Goal: Navigation & Orientation: Find specific page/section

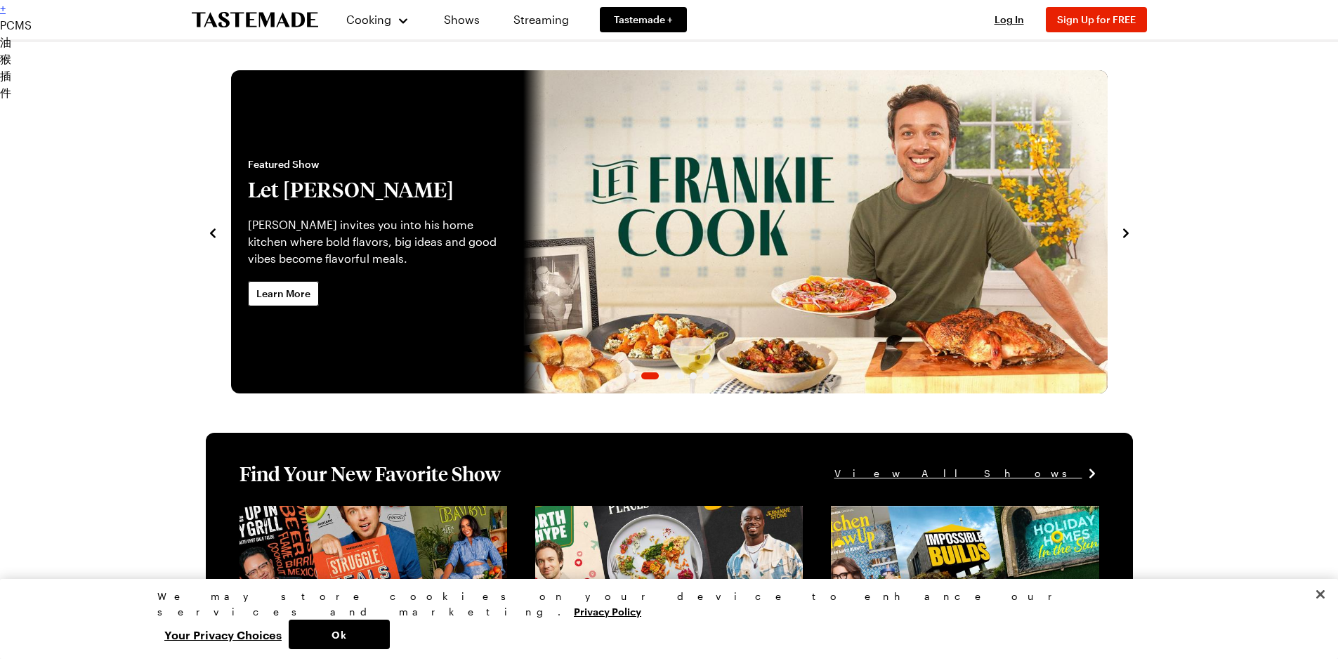
click at [1126, 237] on icon "navigate to next item" at bounding box center [1126, 233] width 14 height 14
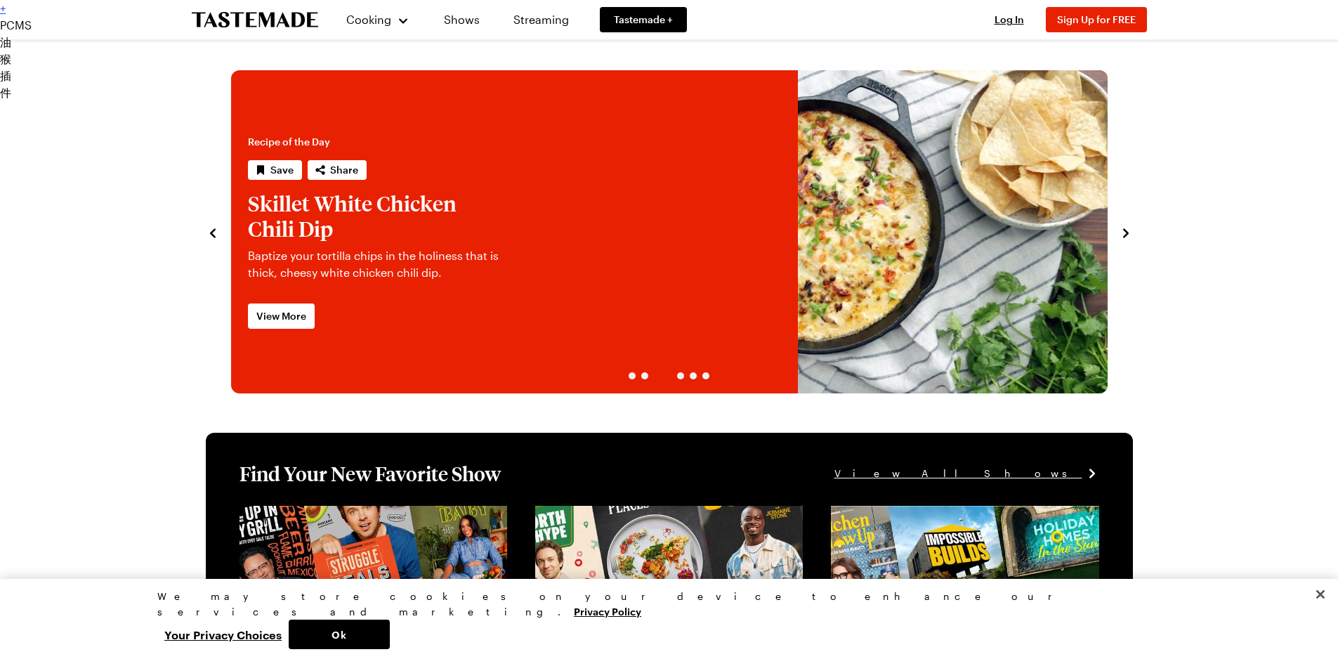
click at [1126, 237] on icon "navigate to next item" at bounding box center [1126, 233] width 14 height 14
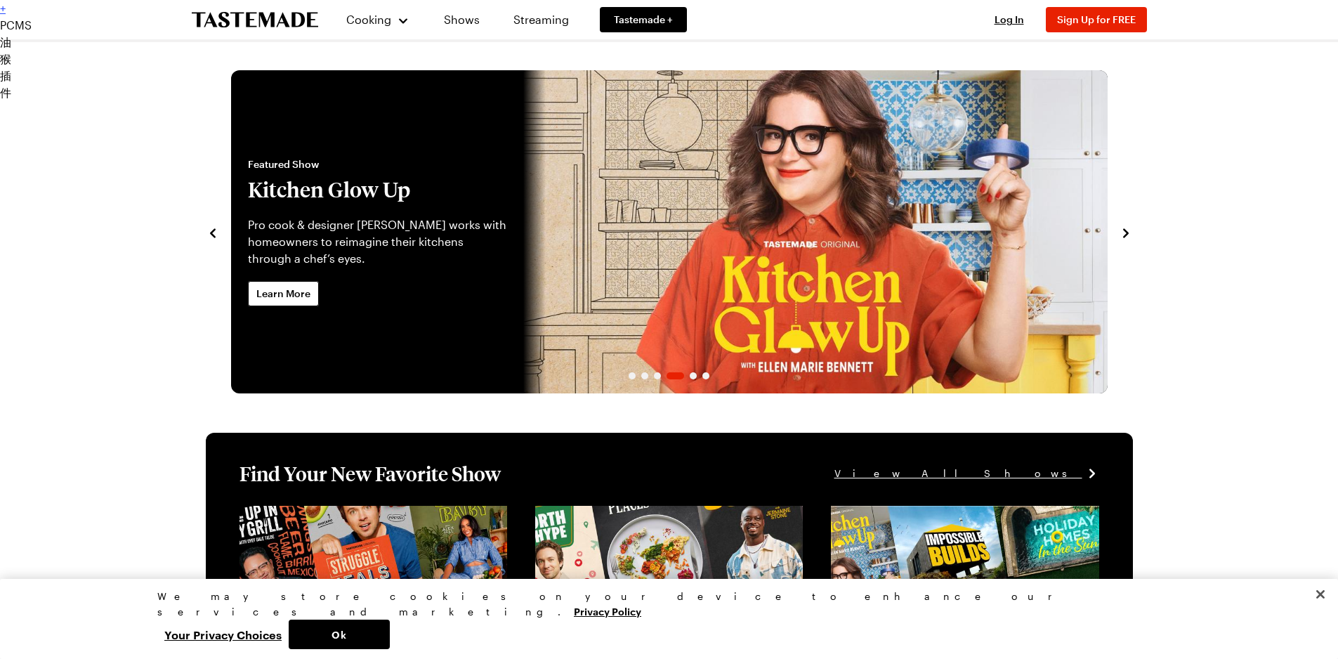
click at [1126, 237] on icon "navigate to next item" at bounding box center [1126, 233] width 14 height 14
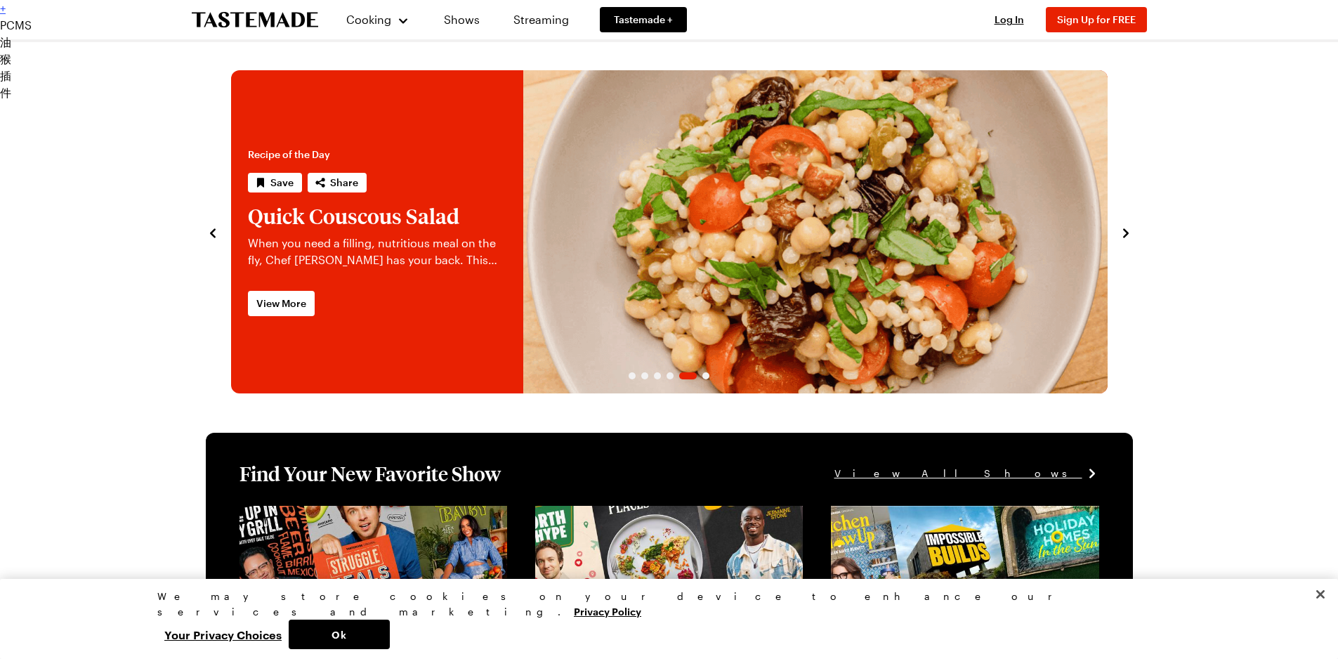
click at [1126, 237] on icon "navigate to next item" at bounding box center [1126, 233] width 14 height 14
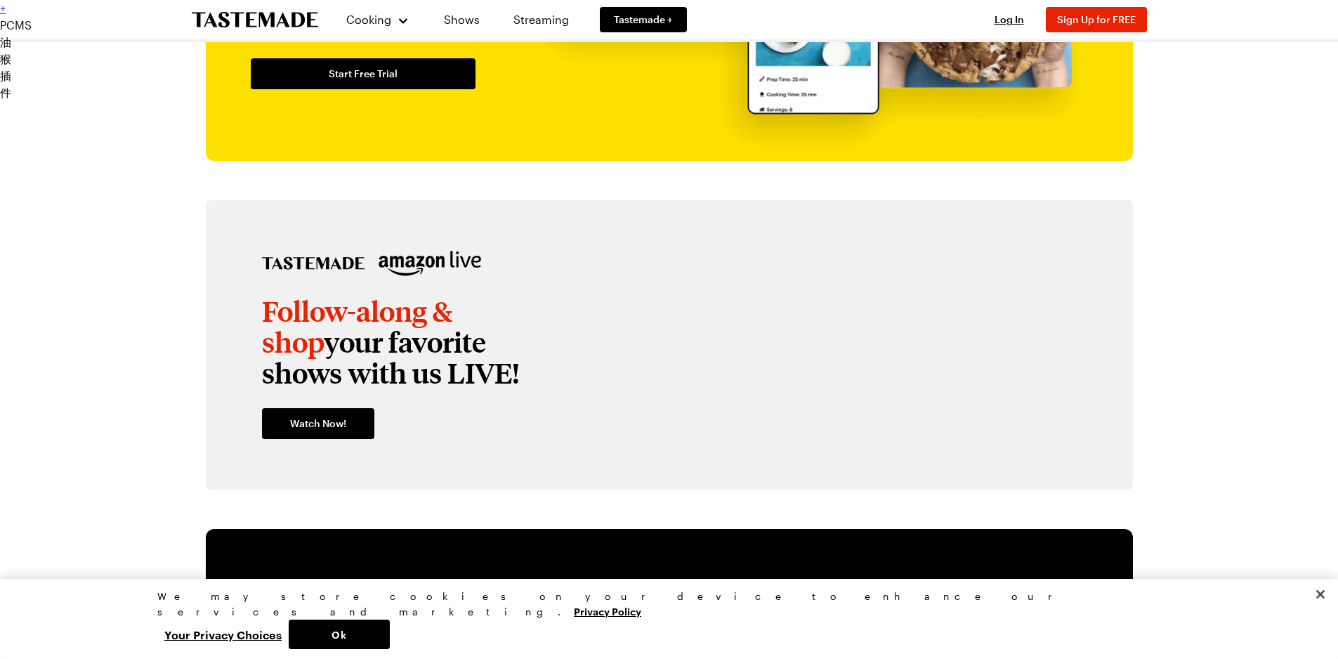
scroll to position [1897, 0]
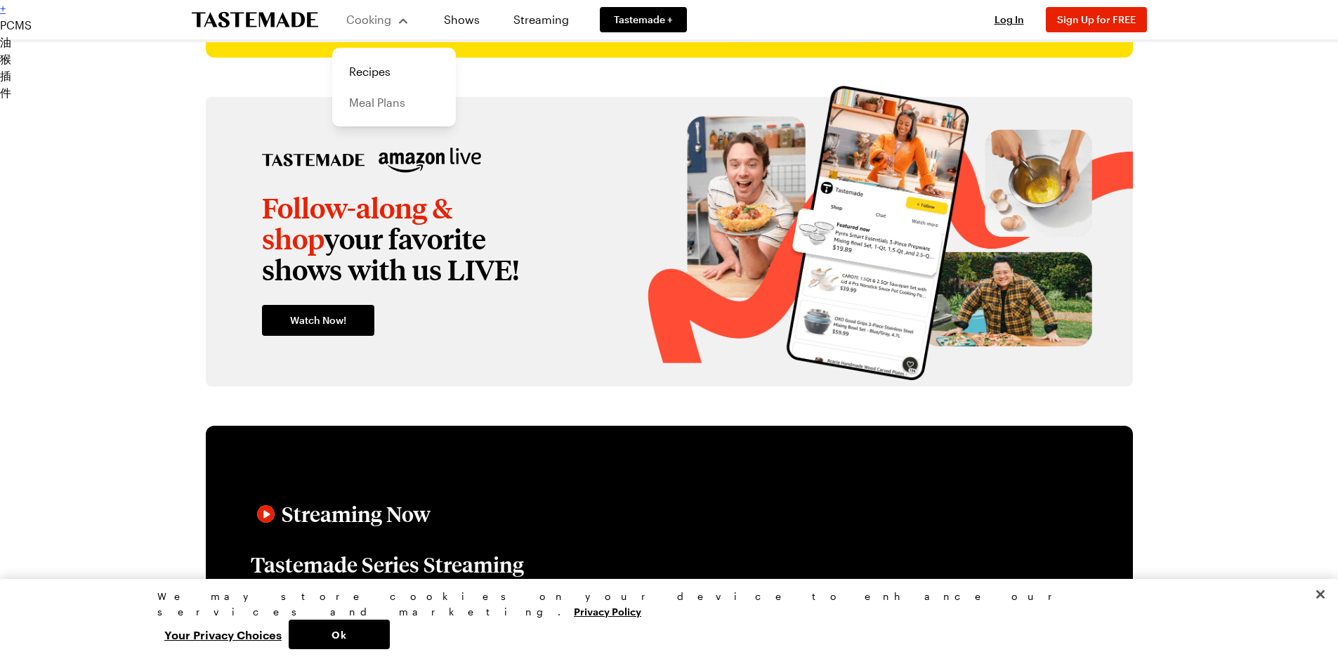
click at [382, 100] on link "Meal Plans" at bounding box center [394, 102] width 107 height 31
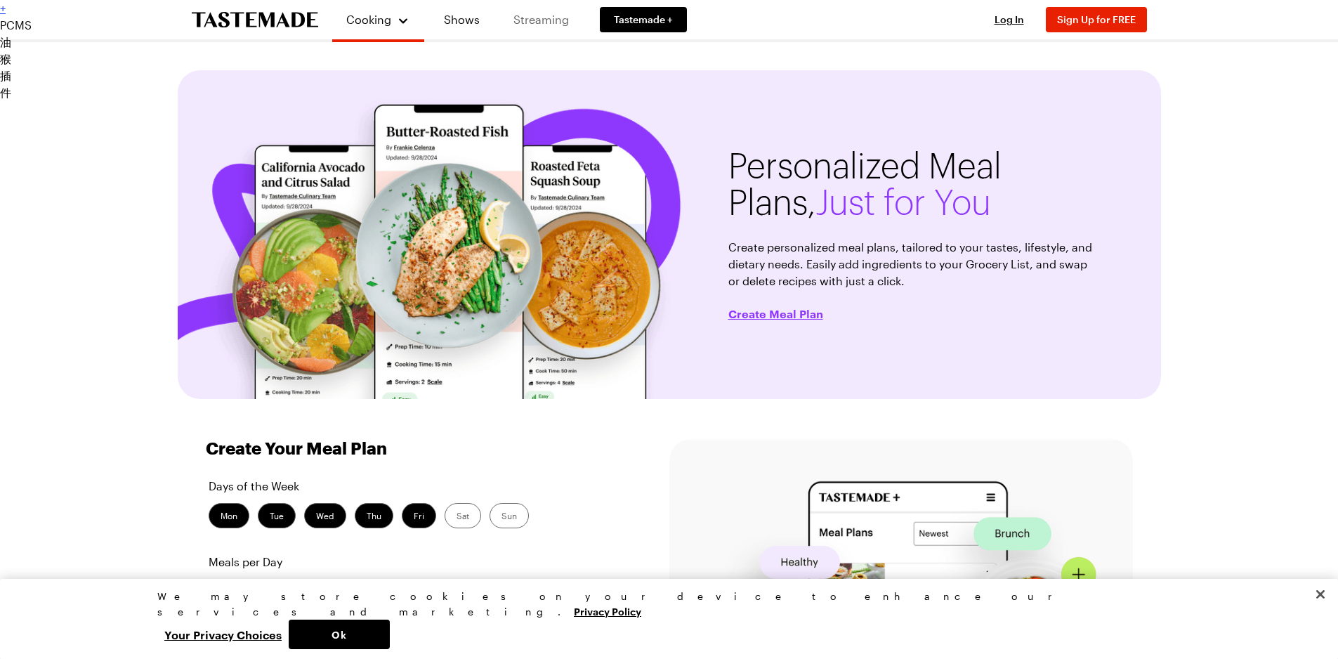
click at [571, 25] on link "Streaming" at bounding box center [542, 19] width 84 height 39
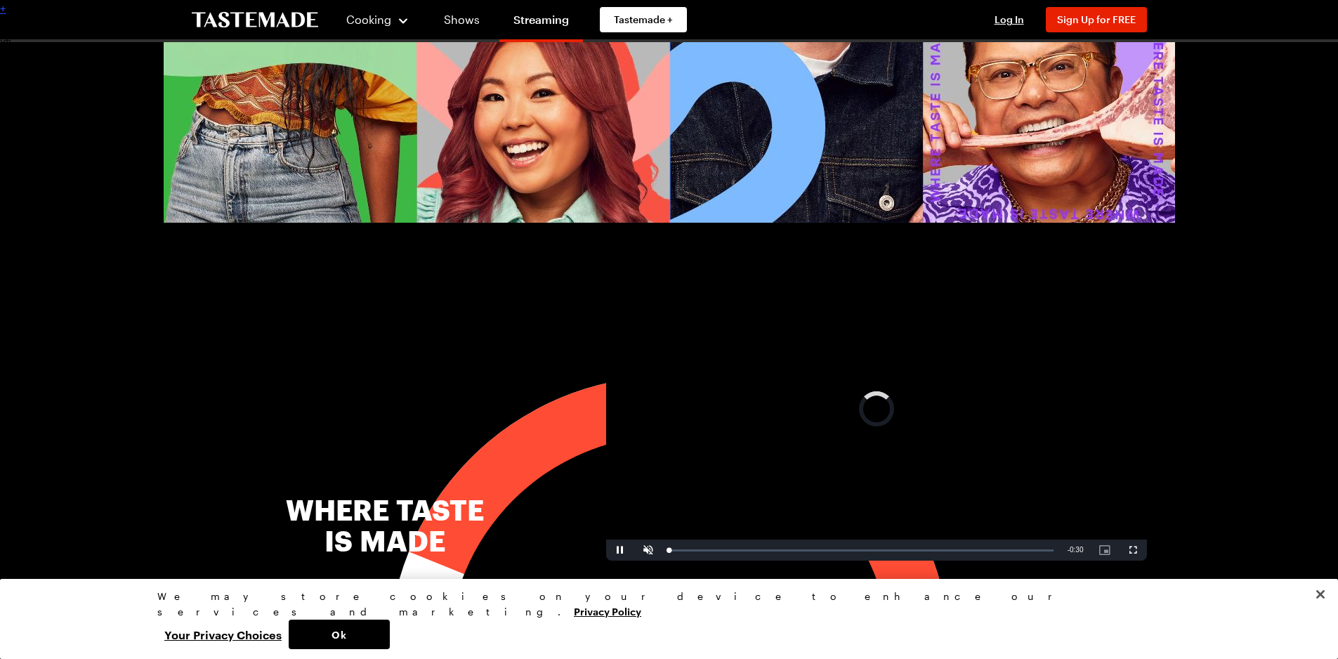
scroll to position [351, 0]
